Goal: Information Seeking & Learning: Learn about a topic

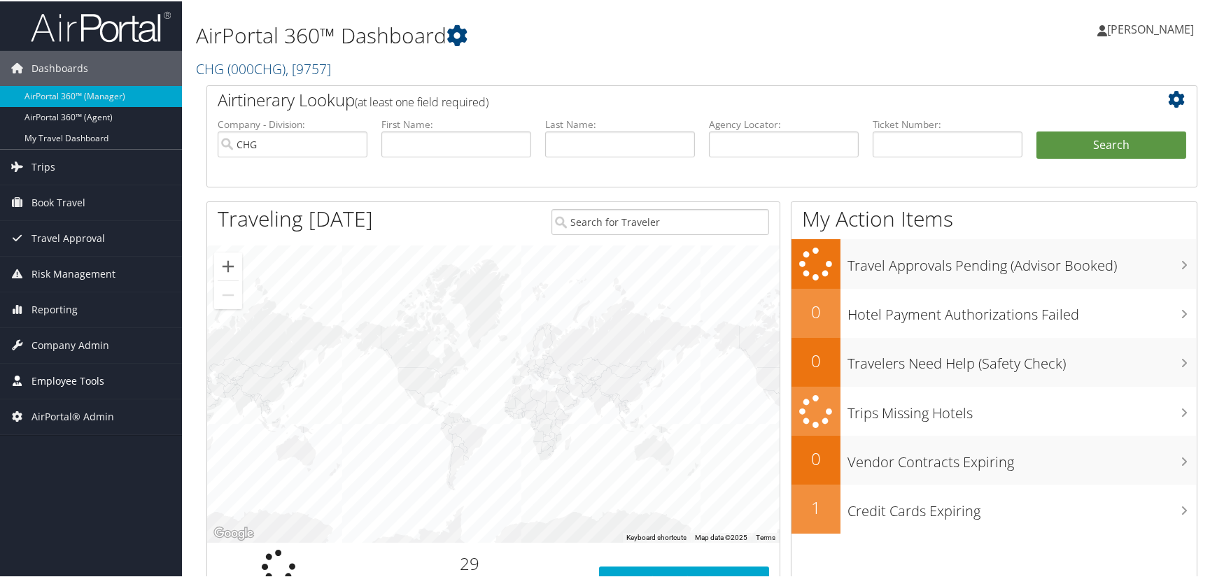
click at [80, 377] on span "Employee Tools" at bounding box center [67, 380] width 73 height 35
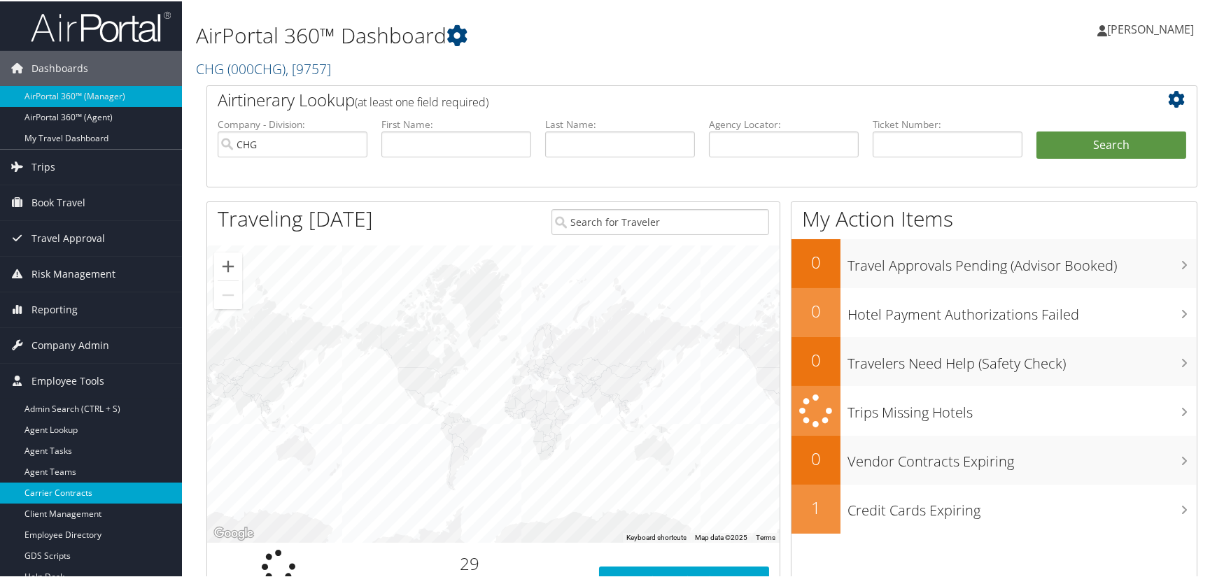
click at [59, 489] on link "Carrier Contracts" at bounding box center [91, 492] width 182 height 21
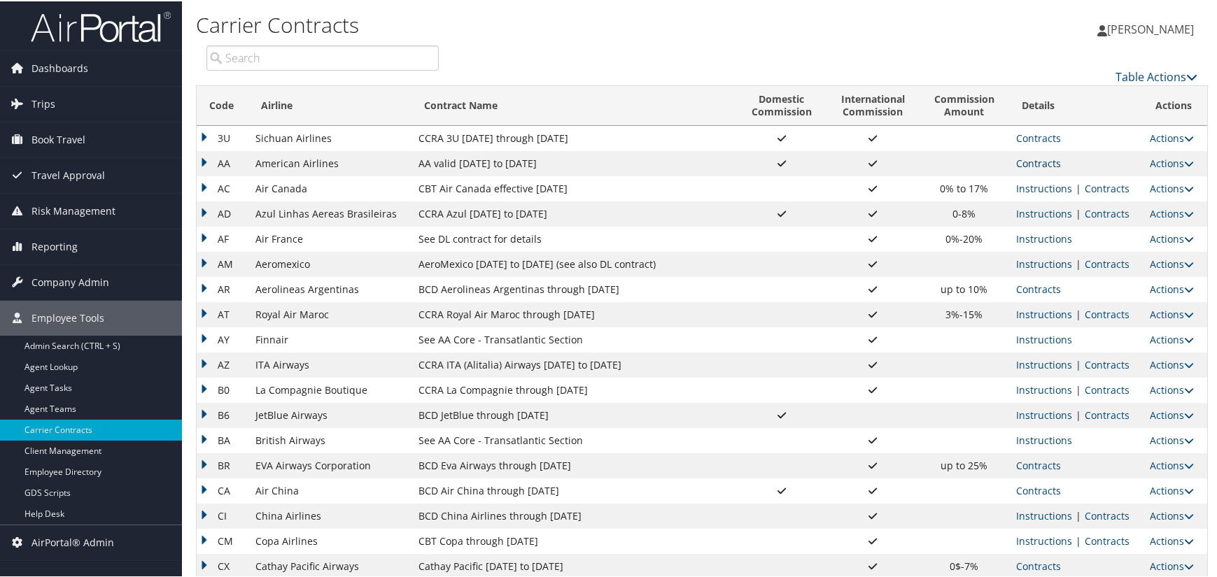
click at [1031, 159] on link "Contracts" at bounding box center [1038, 161] width 45 height 13
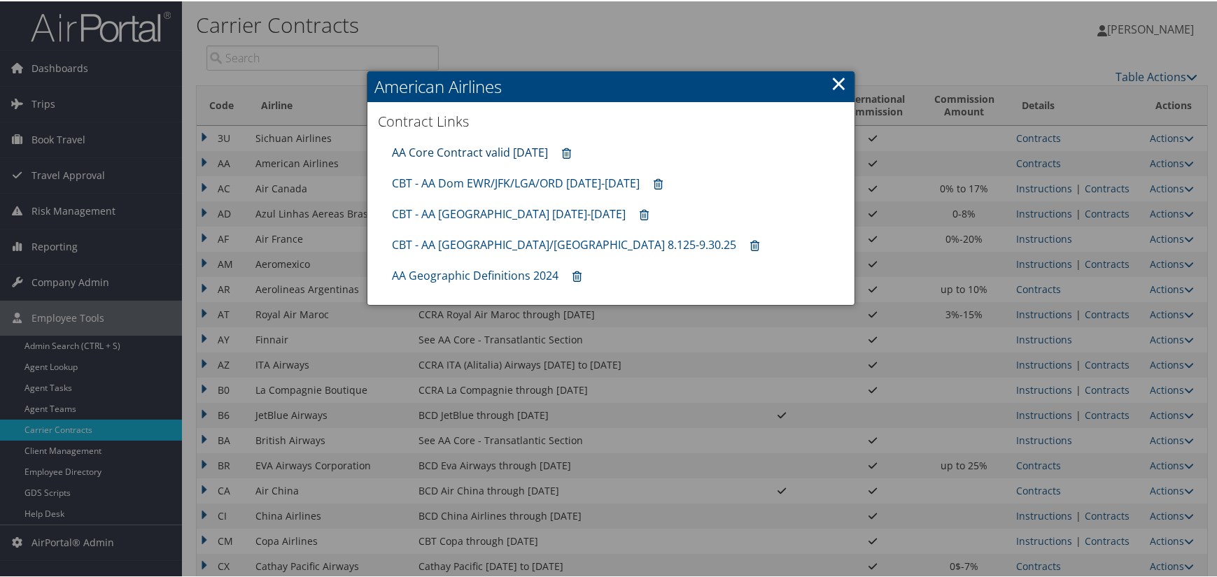
click at [510, 151] on link "AA Core Contract valid 30jun26" at bounding box center [470, 150] width 156 height 15
click at [500, 180] on link "CBT - AA Dom EWR/JFK/LGA/ORD 8.1.25-12.31.25" at bounding box center [516, 181] width 248 height 15
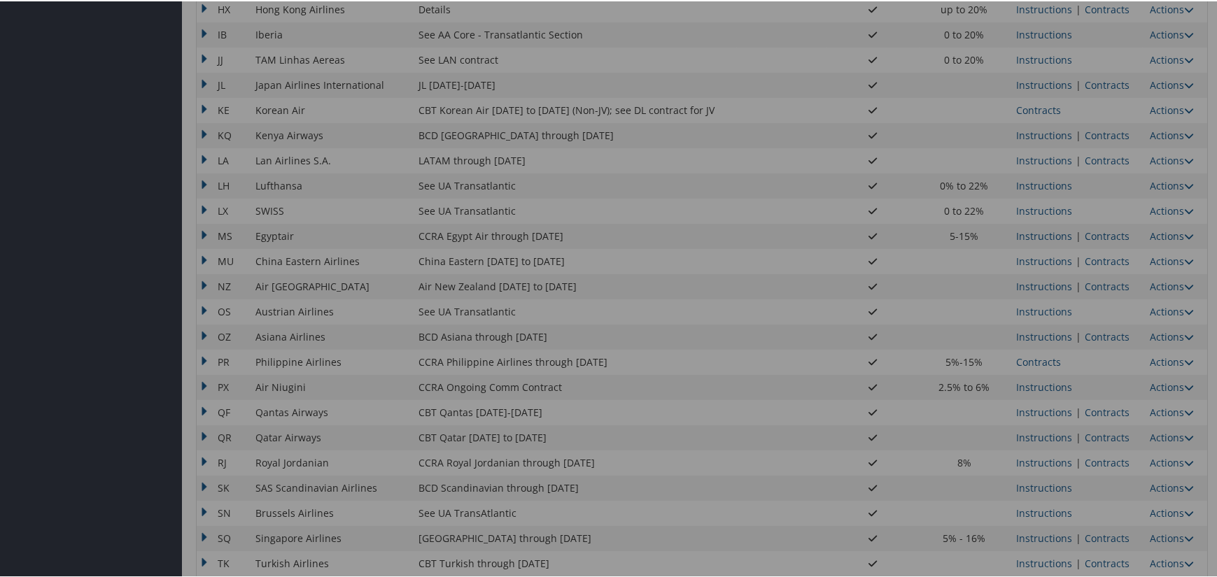
scroll to position [1057, 0]
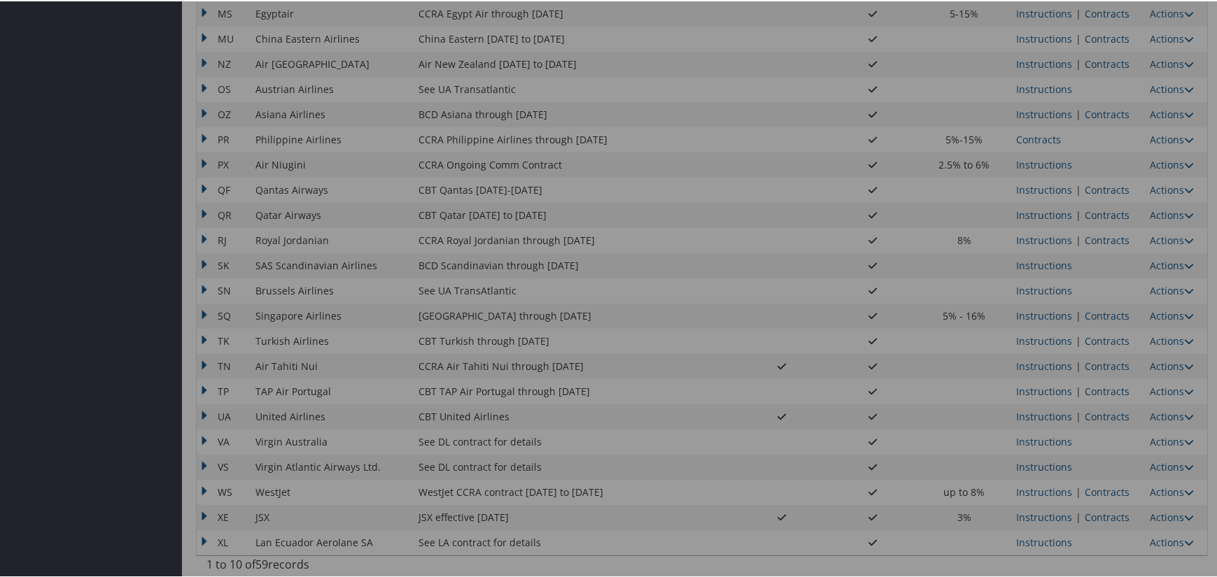
click at [1108, 407] on div at bounding box center [611, 288] width 1222 height 577
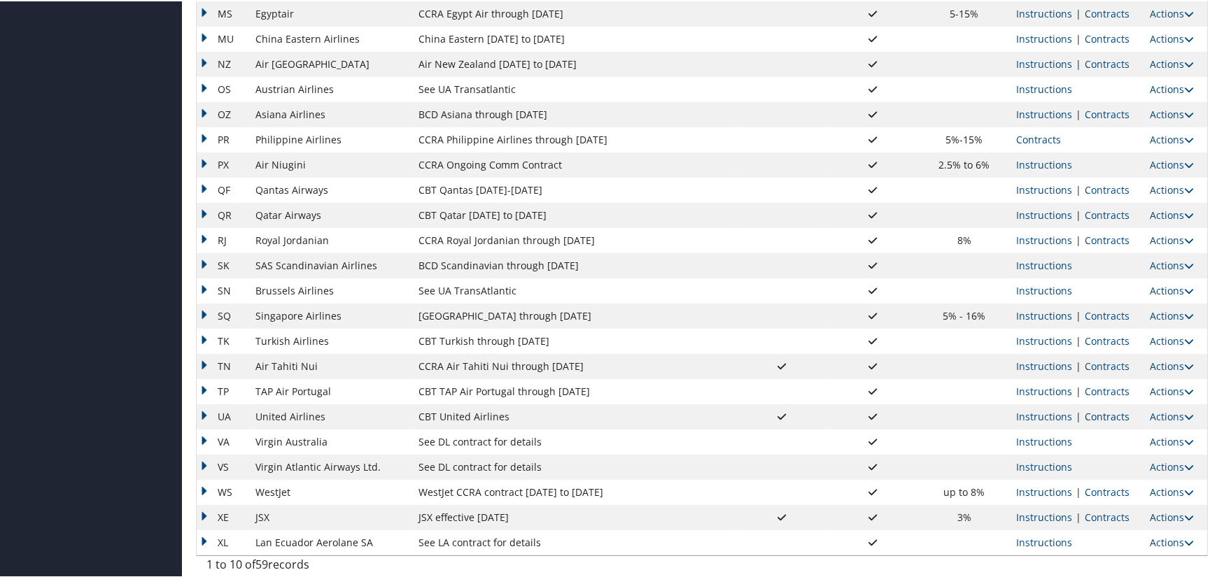
click at [1107, 409] on link "Contracts" at bounding box center [1107, 415] width 45 height 13
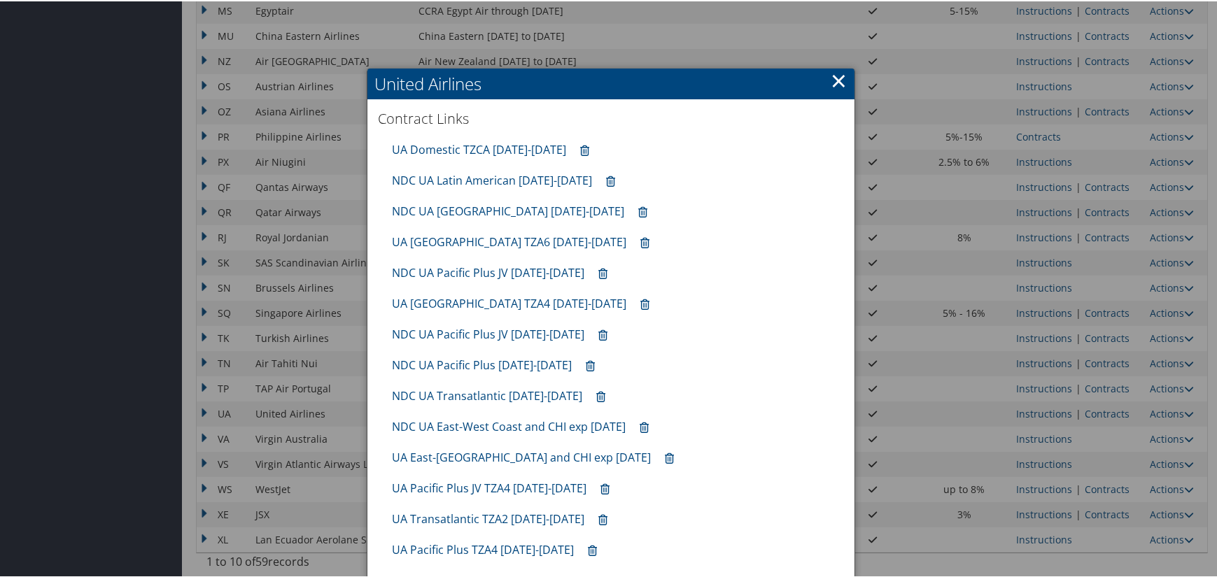
scroll to position [1060, 0]
click at [533, 454] on link "UA East-West Coast and CHI exp 10.31.25" at bounding box center [521, 455] width 259 height 15
